Goal: Task Accomplishment & Management: Complete application form

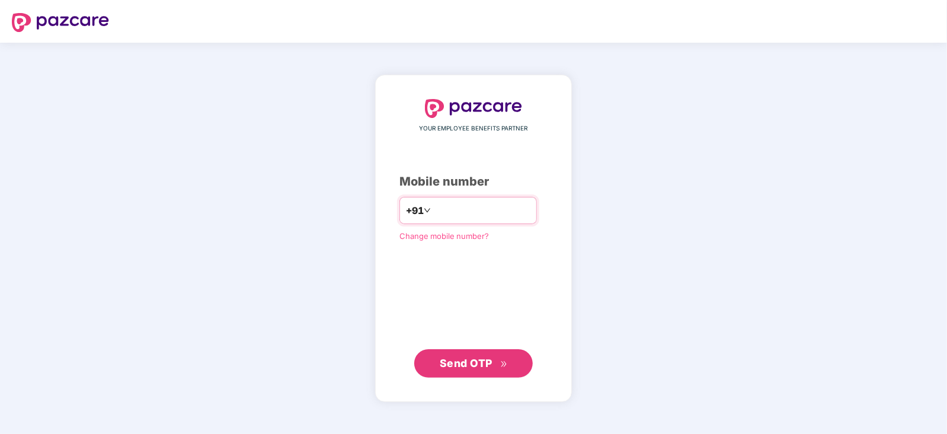
type input "**********"
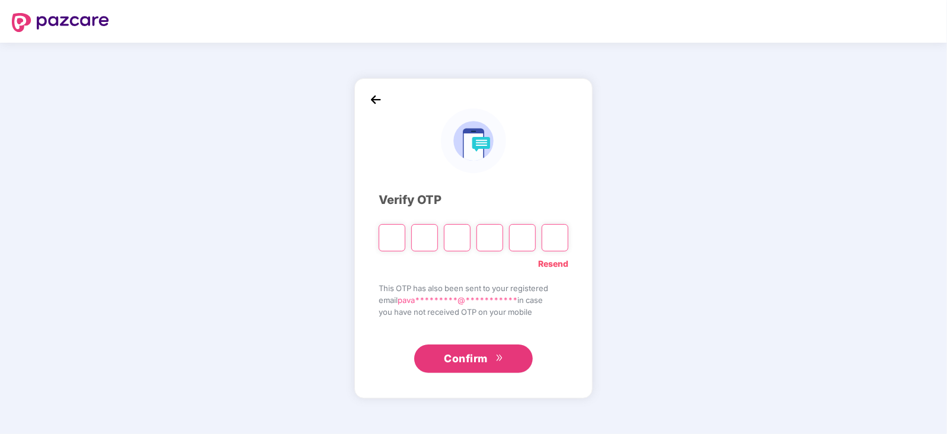
type input "*"
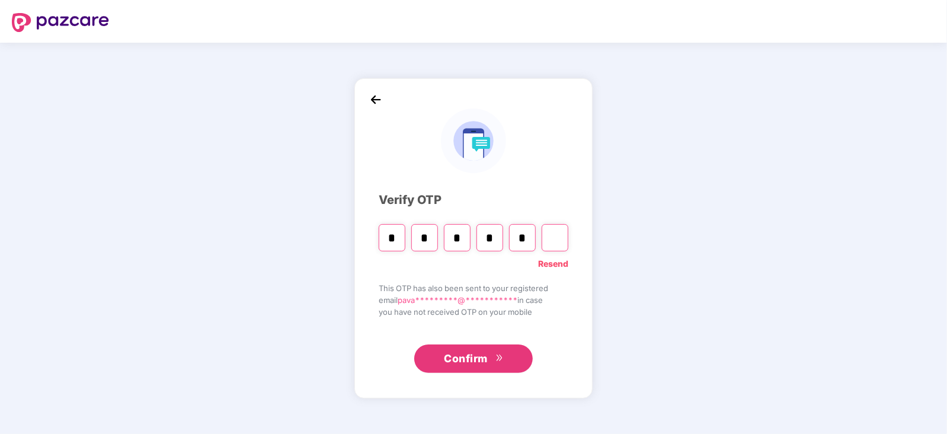
type input "*"
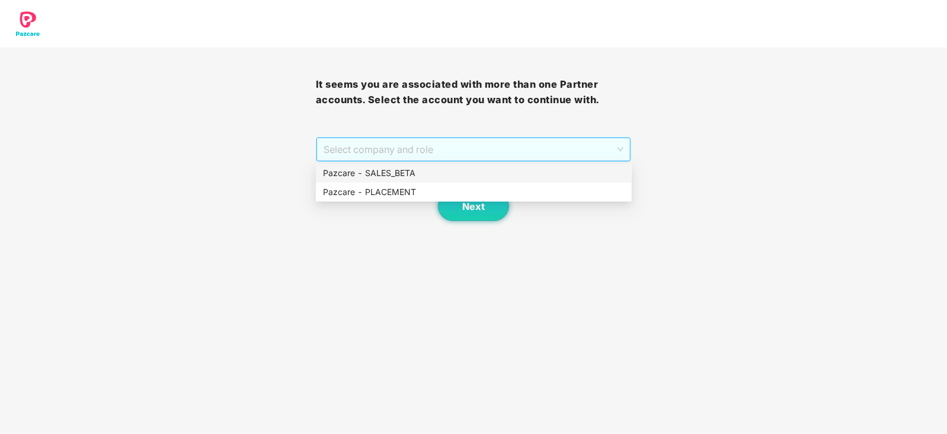
click at [457, 160] on span "Select company and role" at bounding box center [474, 149] width 300 height 23
click at [441, 196] on div "Pazcare - PLACEMENT" at bounding box center [474, 191] width 302 height 13
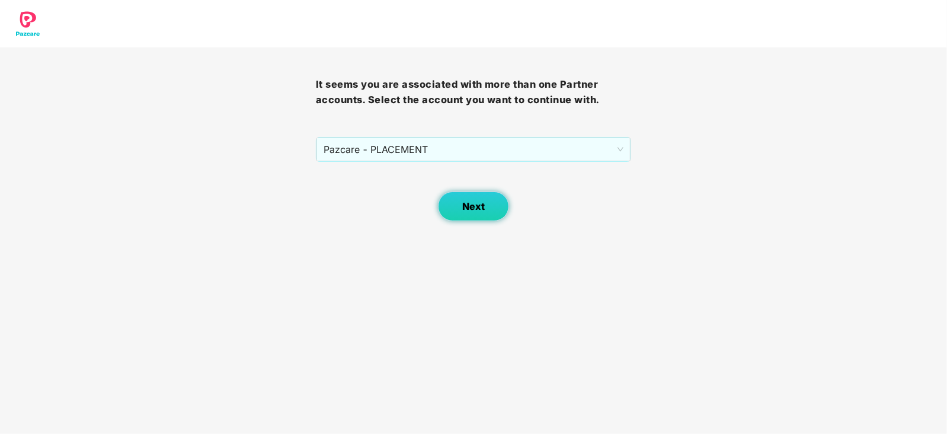
click at [473, 216] on button "Next" at bounding box center [473, 206] width 71 height 30
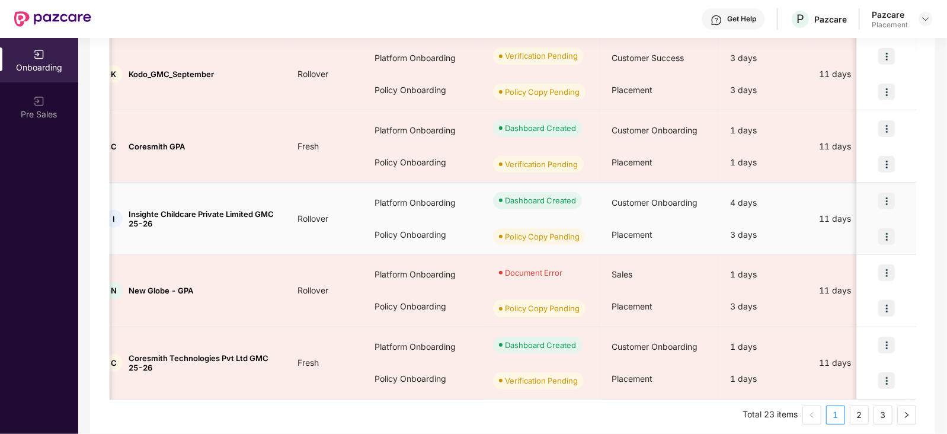
scroll to position [0, 17]
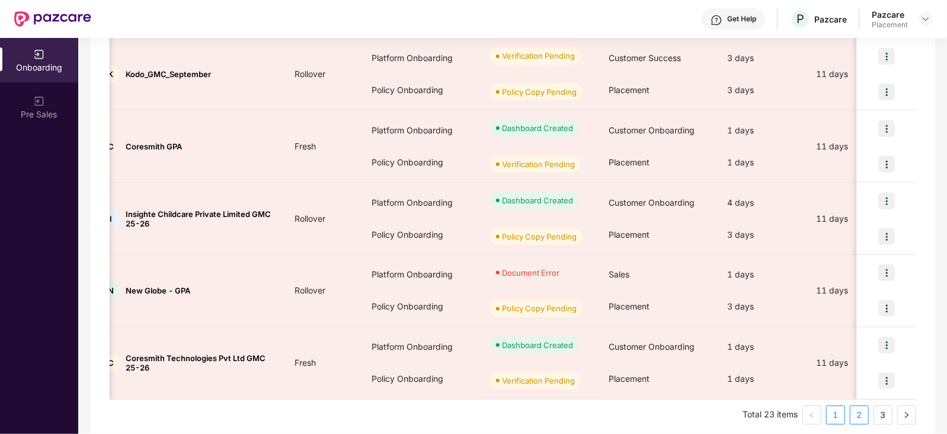
click at [862, 412] on link "2" at bounding box center [859, 415] width 18 height 18
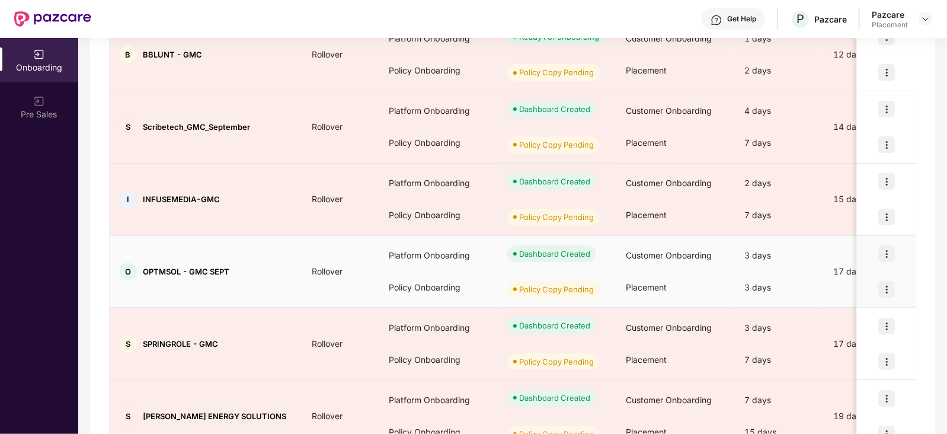
scroll to position [275, 0]
